Goal: Transaction & Acquisition: Purchase product/service

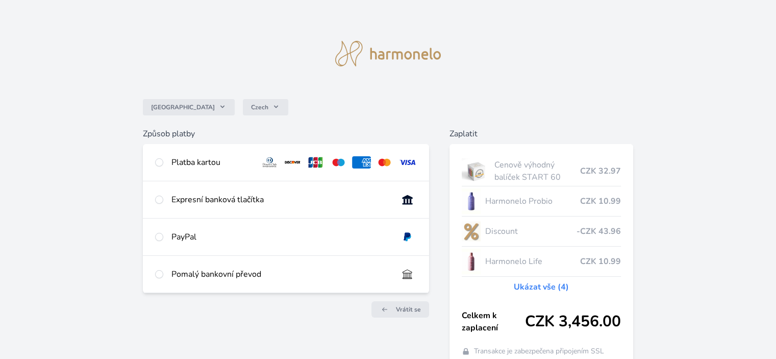
click at [163, 135] on h6 "Způsob platby" at bounding box center [286, 134] width 286 height 12
click at [161, 163] on input "radio" at bounding box center [159, 162] width 8 height 8
radio input "true"
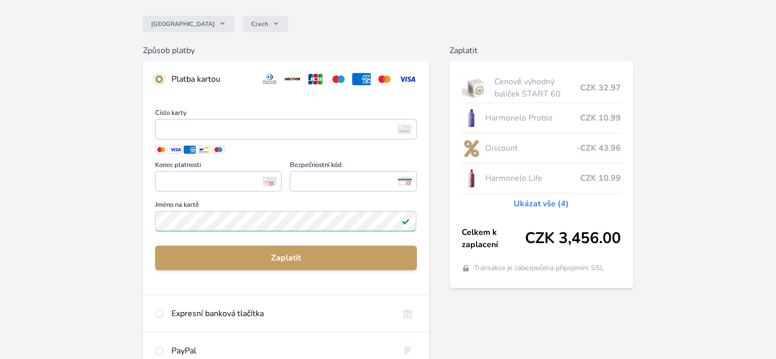
scroll to position [90, 0]
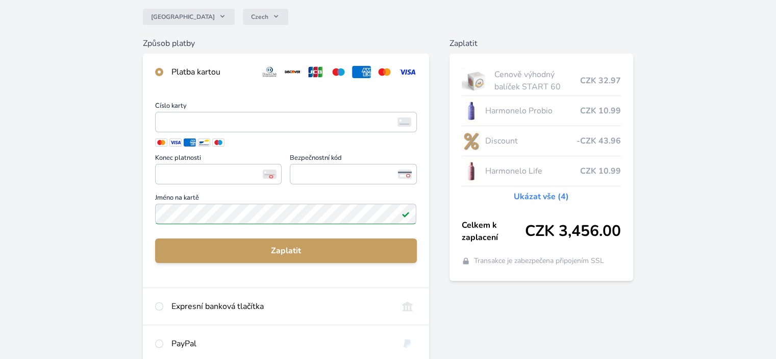
click at [552, 197] on link "Ukázat vše (4)" at bounding box center [541, 196] width 55 height 12
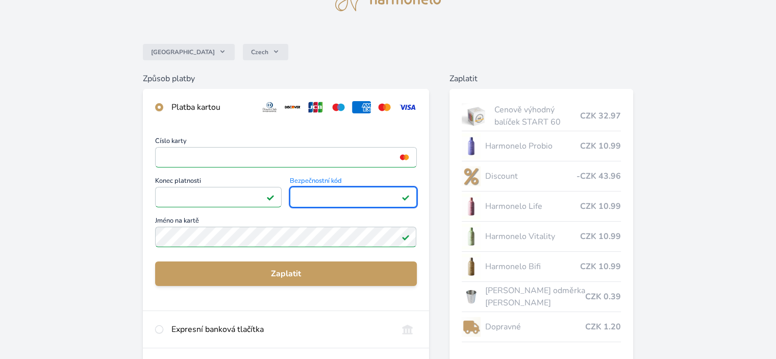
scroll to position [52, 0]
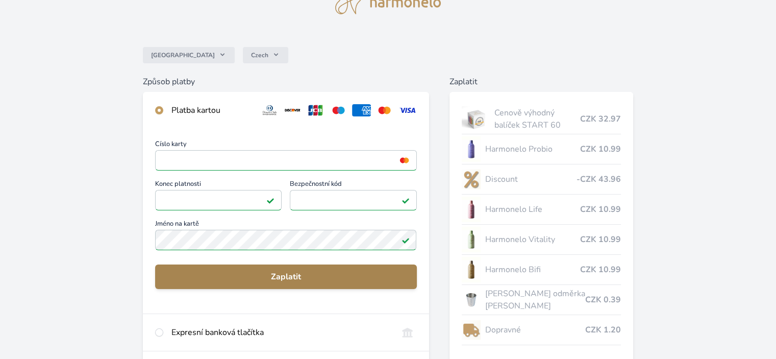
click at [296, 276] on span "Zaplatit" at bounding box center [285, 277] width 245 height 12
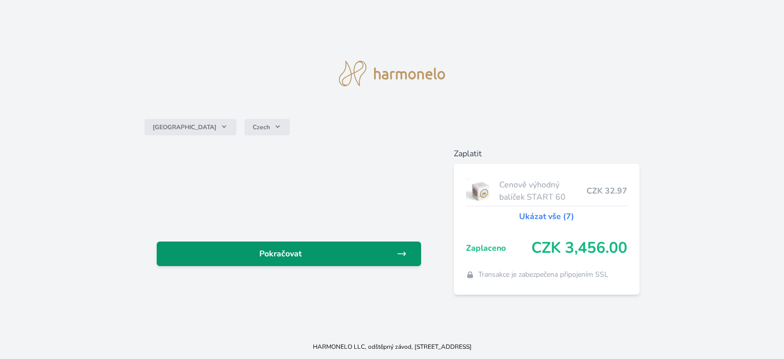
click at [297, 256] on span "Pokračovat" at bounding box center [281, 254] width 232 height 12
